Goal: Find specific page/section: Find specific page/section

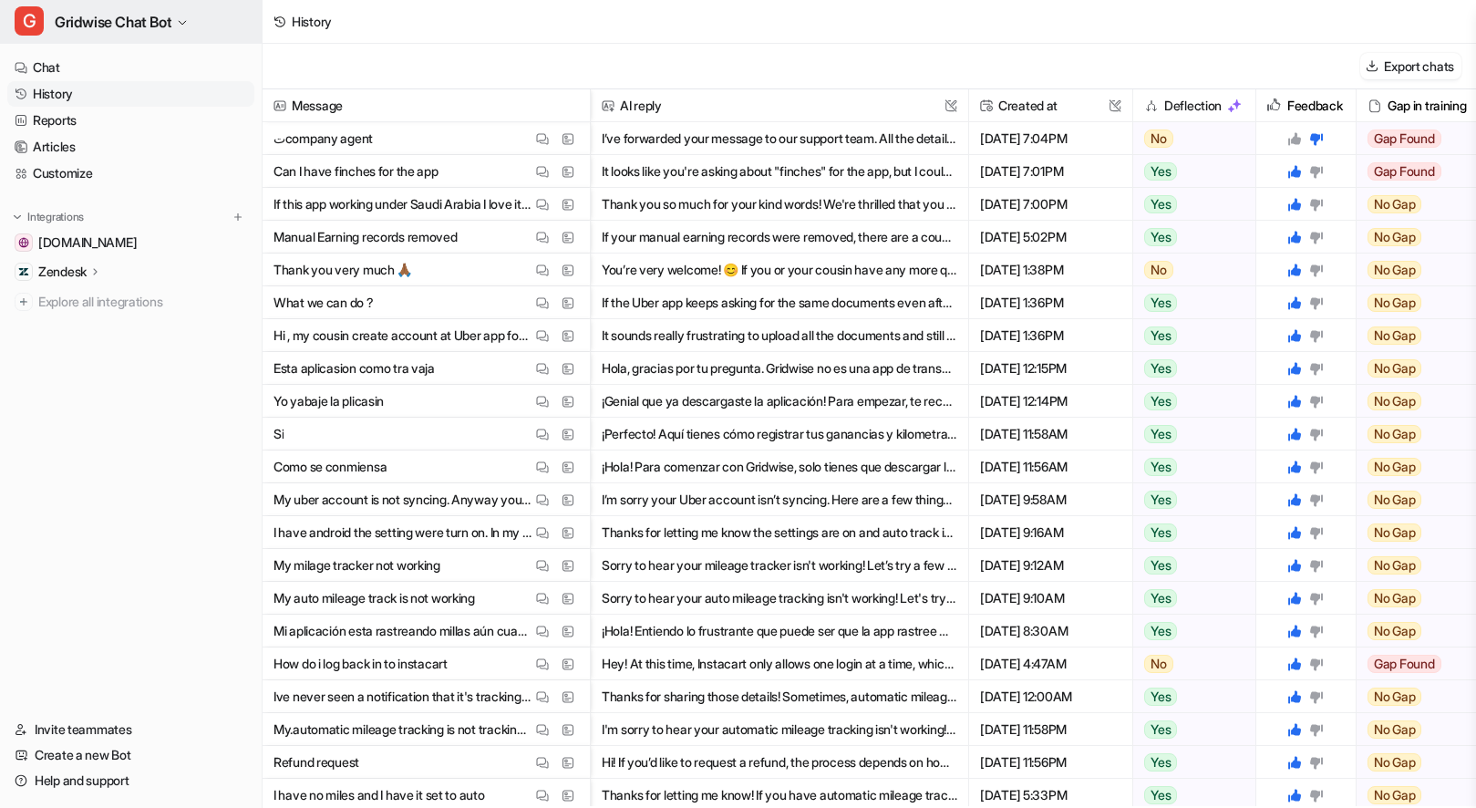
click at [129, 33] on span "Gridwise Chat Bot" at bounding box center [113, 22] width 117 height 26
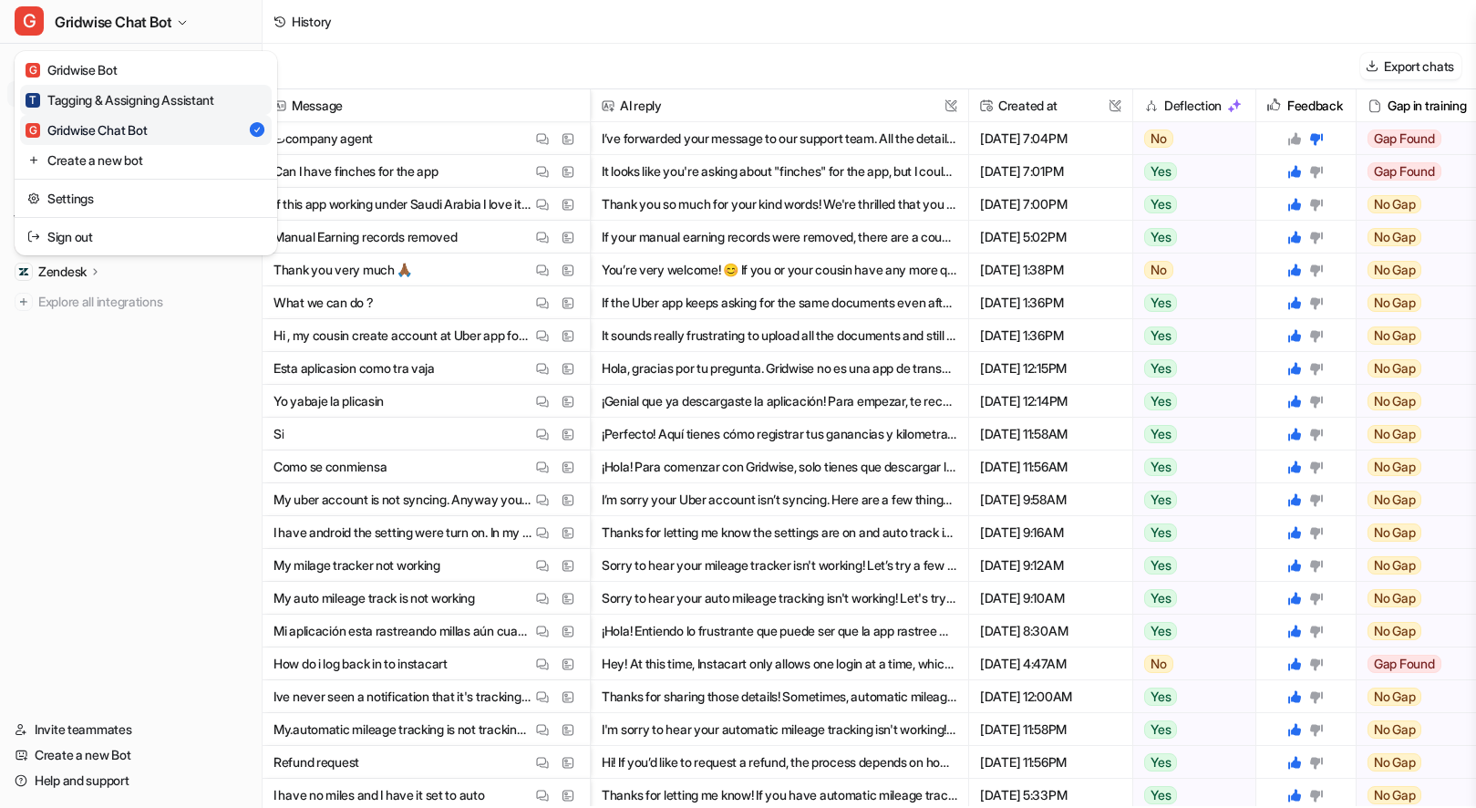
click at [139, 97] on div "T Tagging & Assigning Assistant" at bounding box center [120, 99] width 189 height 19
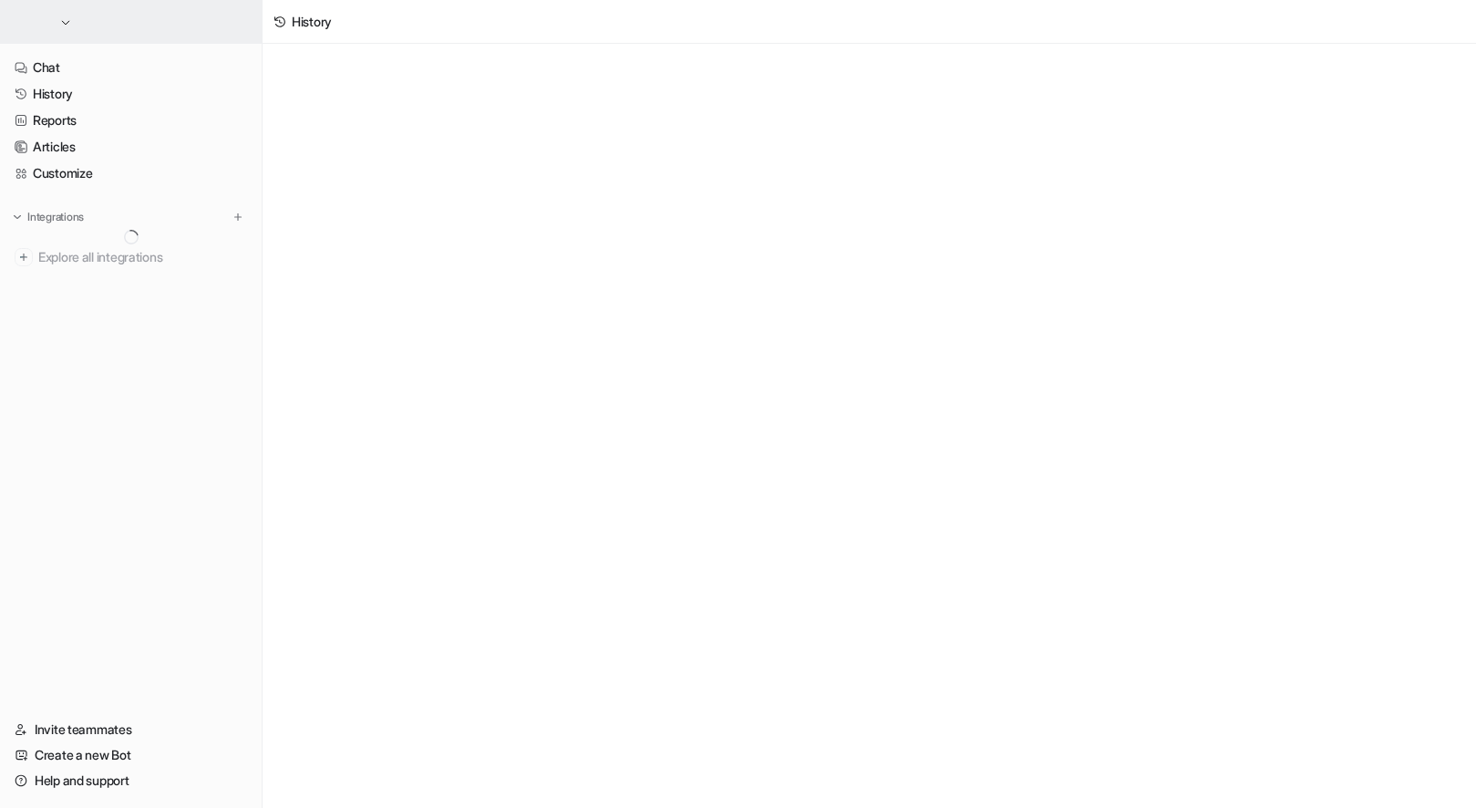
click at [137, 36] on button "button" at bounding box center [131, 22] width 262 height 44
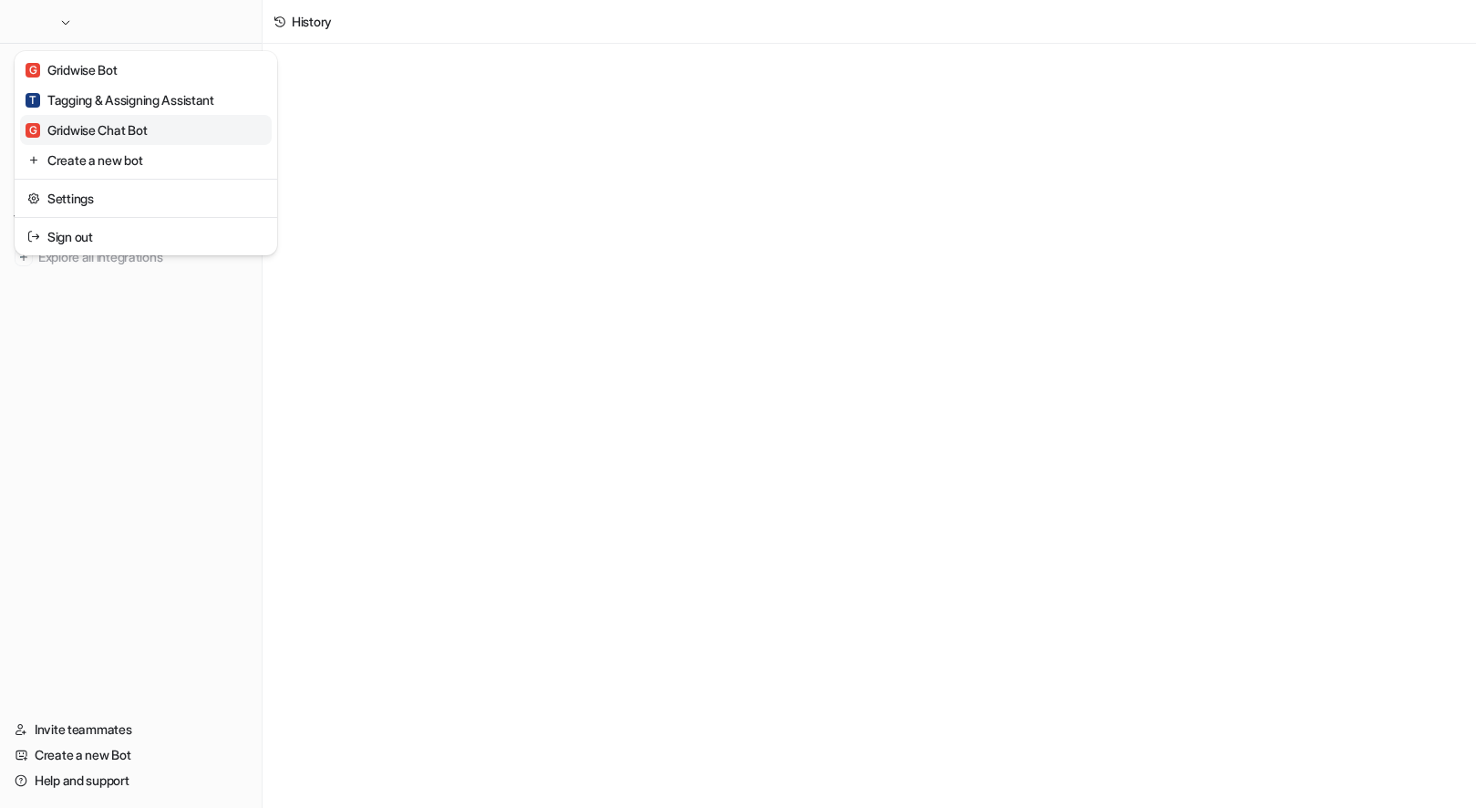
click at [160, 137] on link "G Gridwise Chat Bot" at bounding box center [146, 130] width 252 height 30
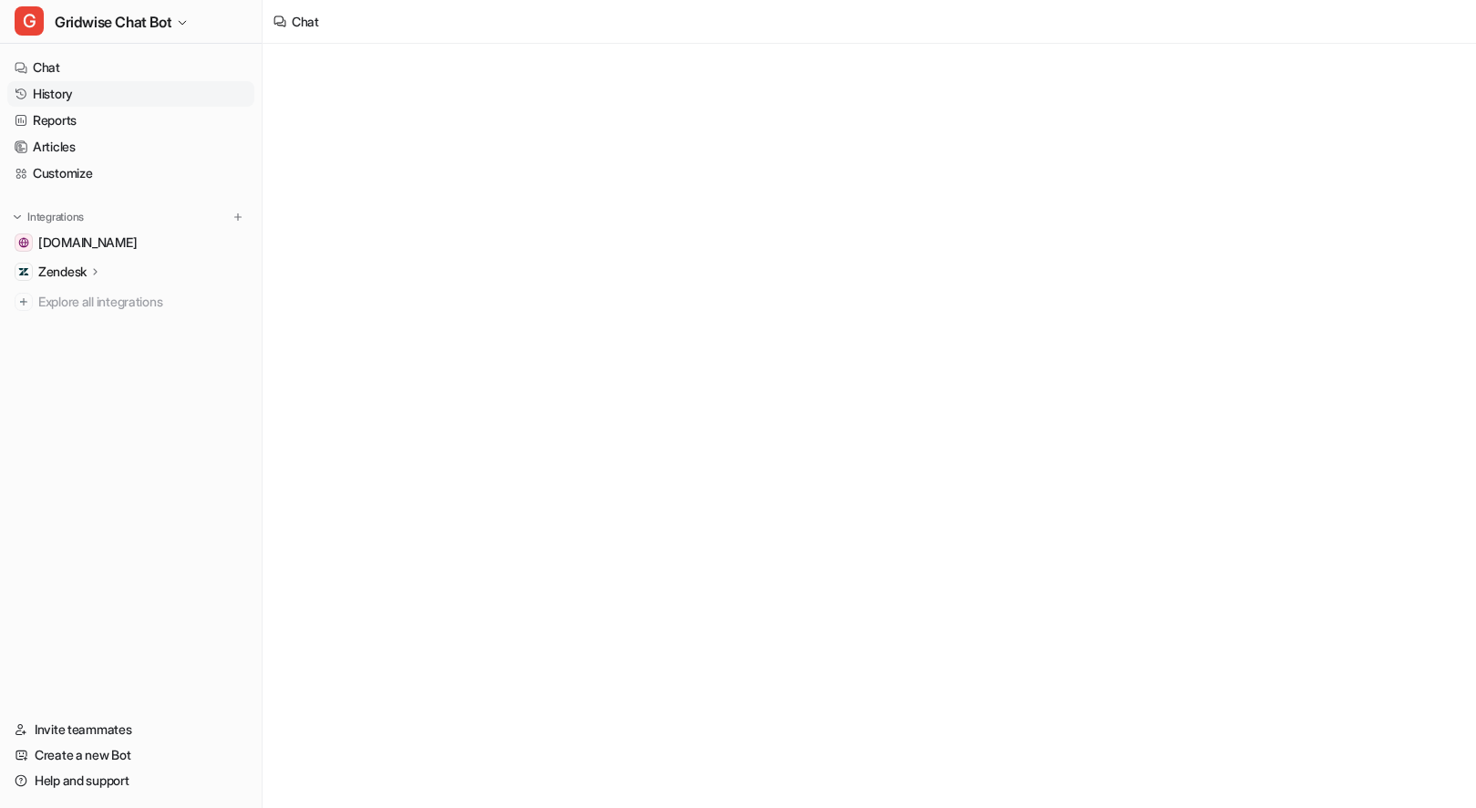
click at [90, 85] on link "History" at bounding box center [130, 94] width 247 height 26
